Goal: Information Seeking & Learning: Learn about a topic

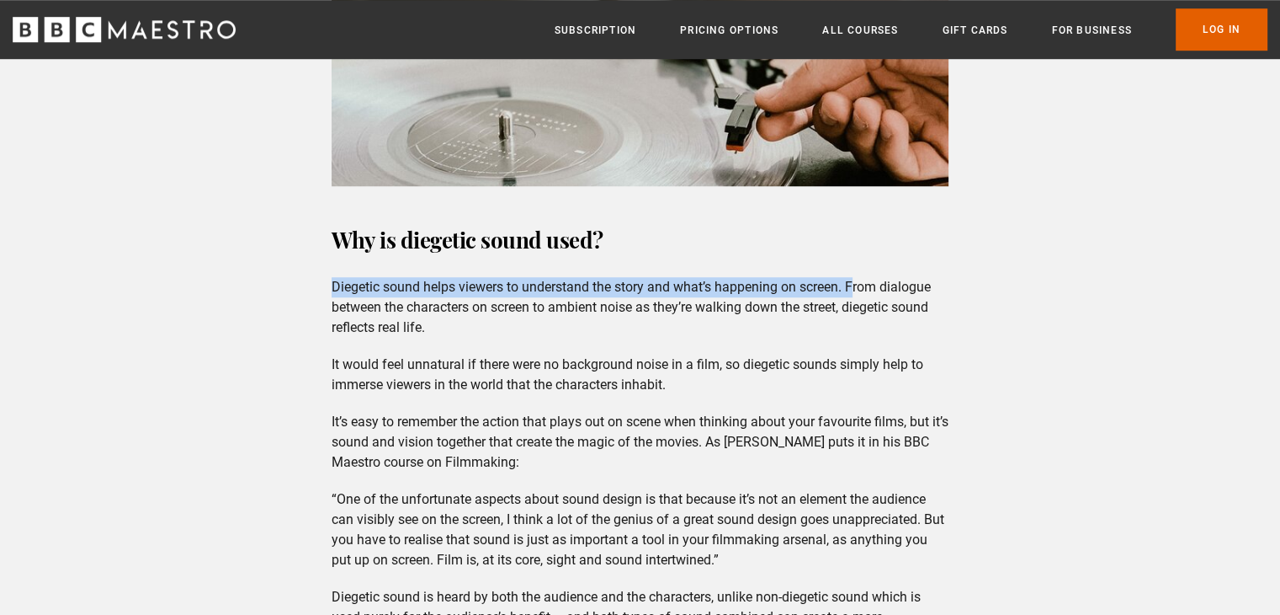
drag, startPoint x: 333, startPoint y: 303, endPoint x: 856, endPoint y: 313, distance: 522.9
click at [856, 313] on p "Diegetic sound helps viewers to understand the story and what’s happening on sc…" at bounding box center [640, 307] width 617 height 61
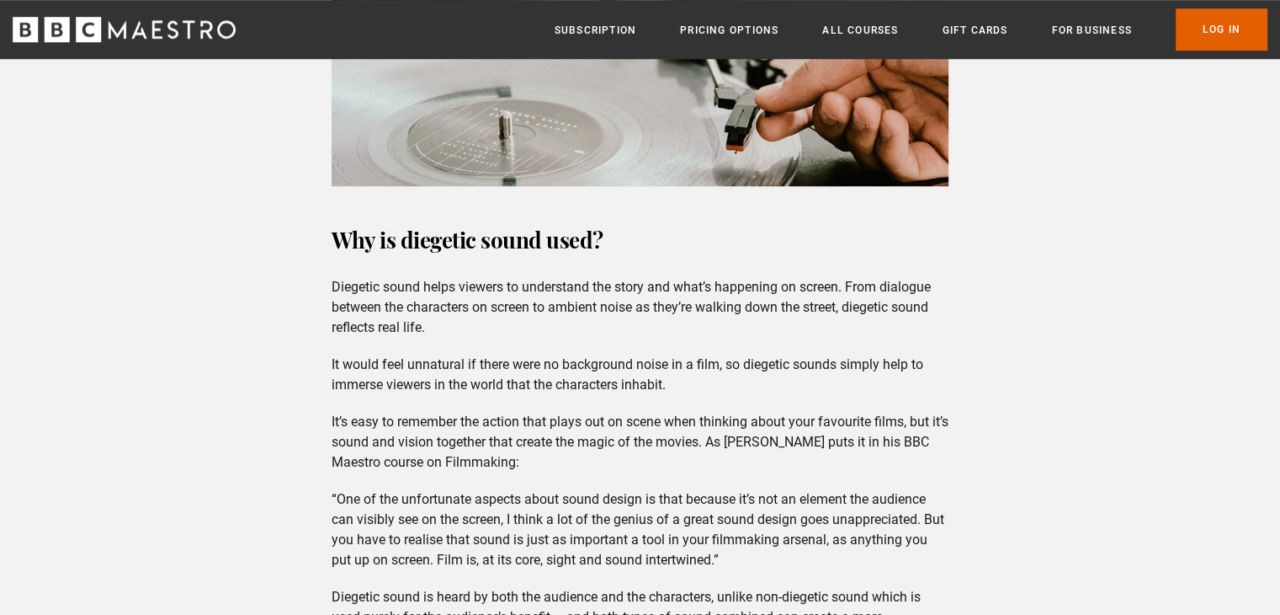
click at [348, 326] on p "Diegetic sound helps viewers to understand the story and what’s happening on sc…" at bounding box center [640, 307] width 617 height 61
click at [331, 300] on div "Why is diegetic sound used? Diegetic sound helps viewers to understand the stor…" at bounding box center [640, 434] width 644 height 428
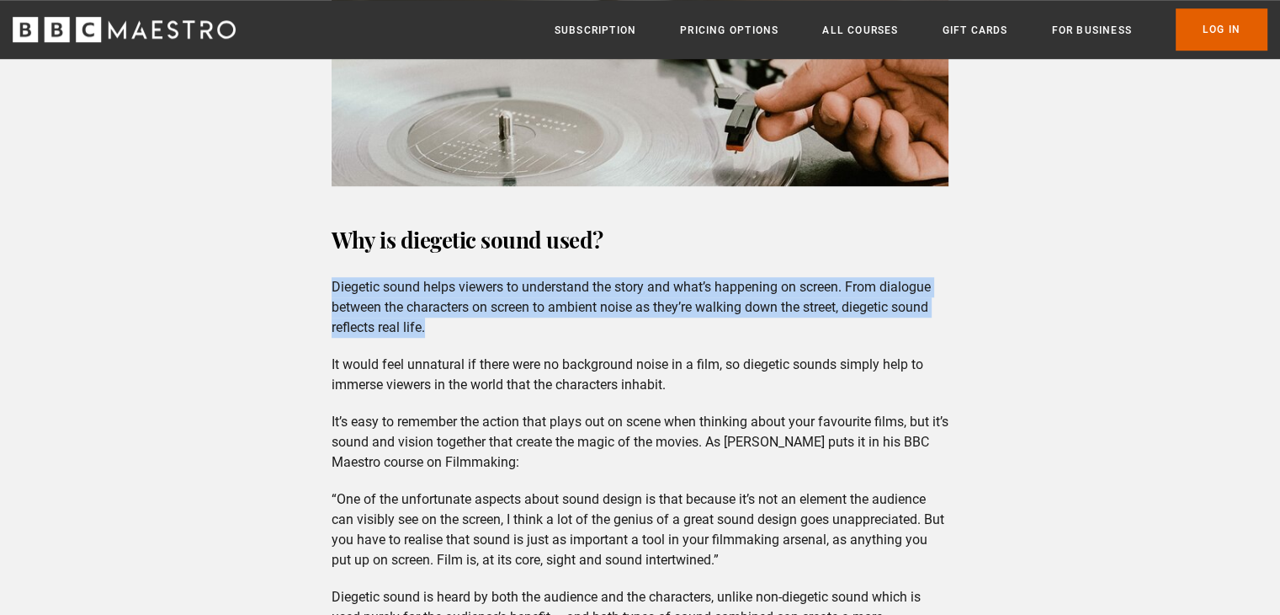
drag, startPoint x: 333, startPoint y: 311, endPoint x: 863, endPoint y: 348, distance: 531.6
click at [863, 338] on p "Diegetic sound helps viewers to understand the story and what’s happening on sc…" at bounding box center [640, 307] width 617 height 61
copy p "Diegetic sound helps viewers to understand the story and what’s happening on sc…"
